Goal: Information Seeking & Learning: Learn about a topic

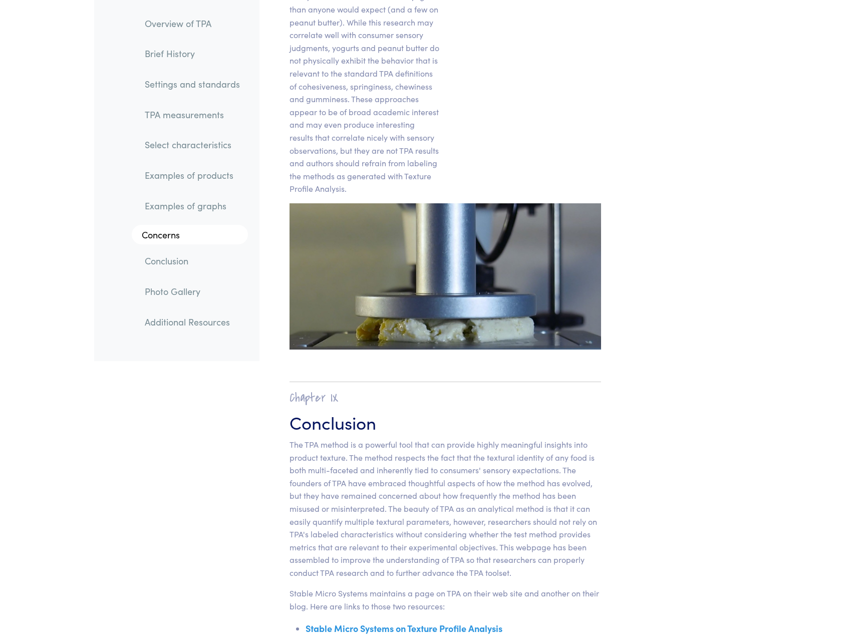
scroll to position [15734, 0]
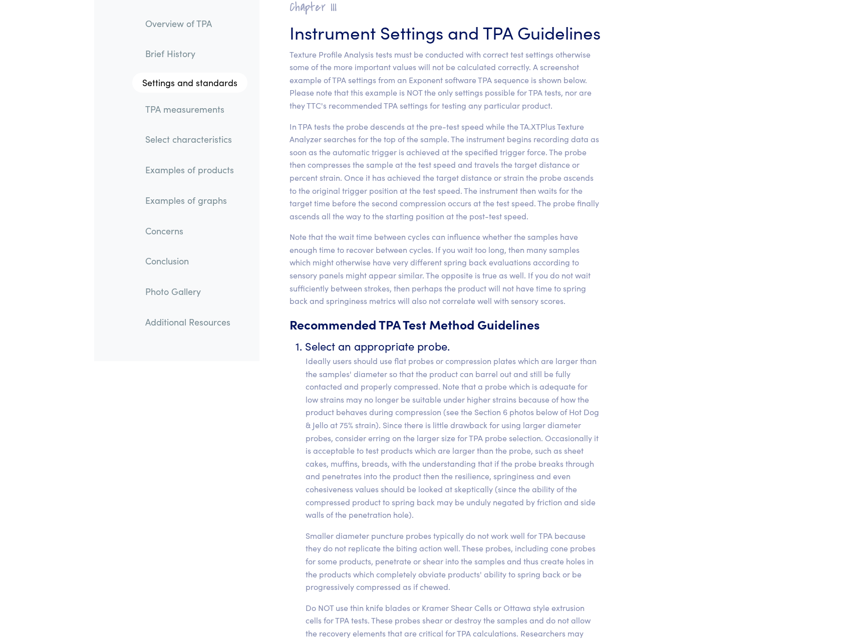
scroll to position [3955, 0]
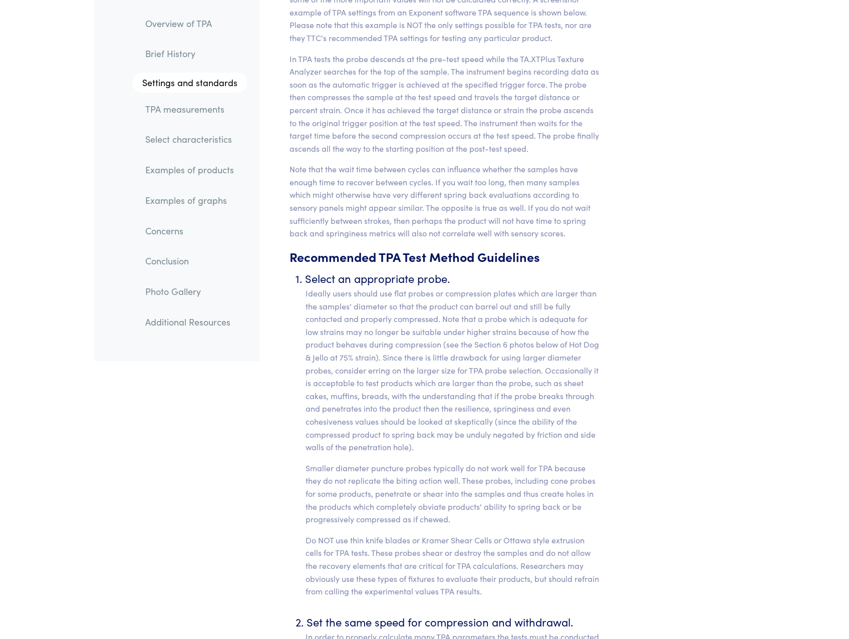
click at [598, 402] on p "Ideally users should use flat probes or compression plates which are larger tha…" at bounding box center [453, 370] width 296 height 167
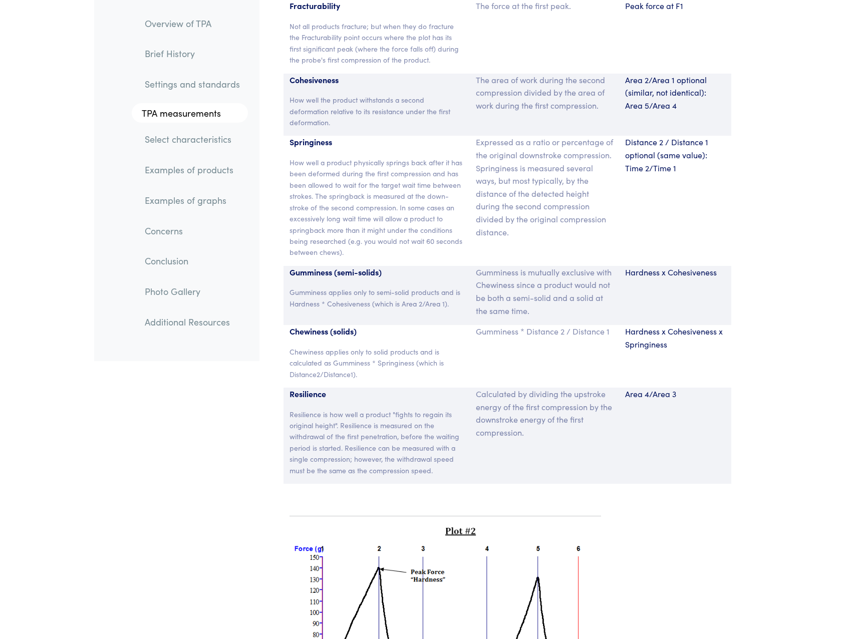
scroll to position [6673, 0]
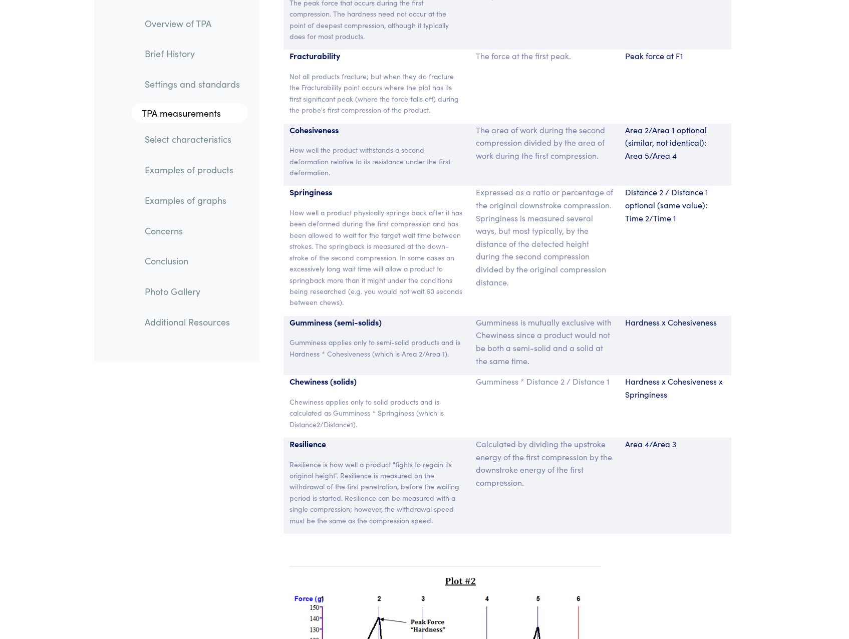
click at [690, 253] on div "Distance 2 / Distance 1 optional (same value): Time 2/Time 1" at bounding box center [675, 251] width 112 height 130
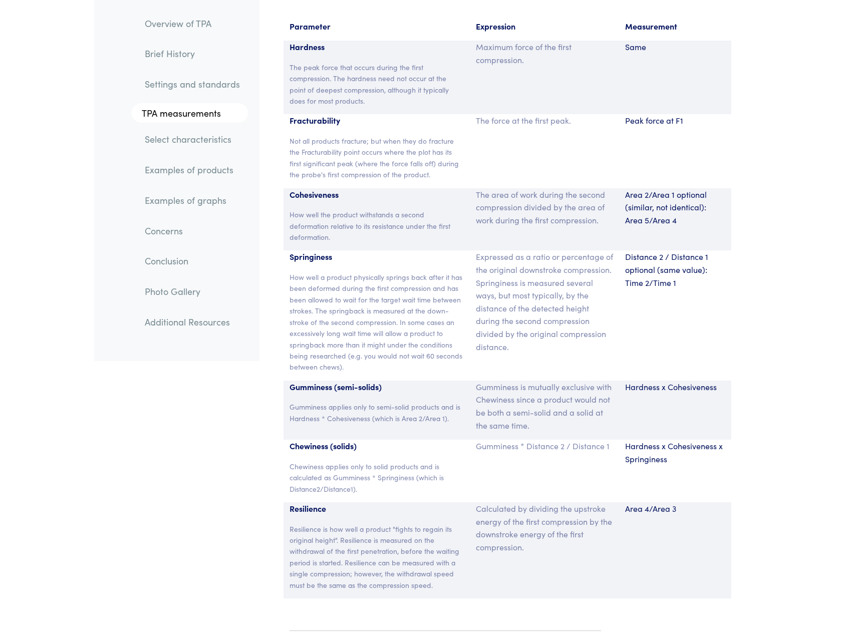
scroll to position [6622, 0]
